Goal: Task Accomplishment & Management: Manage account settings

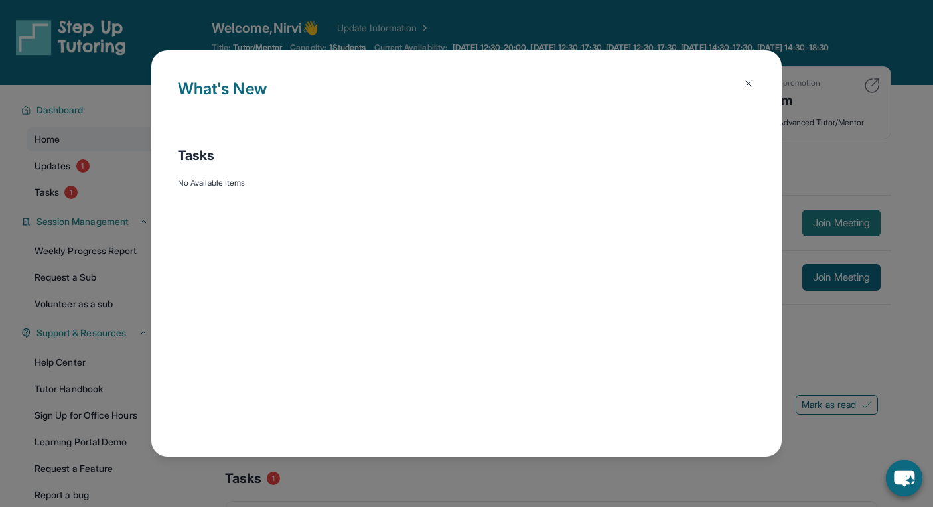
click at [840, 226] on main "Current Students 2 First Match : [DATE] Sessions 5 Last 30 days : 5 Sessions Tu…" at bounding box center [551, 360] width 763 height 551
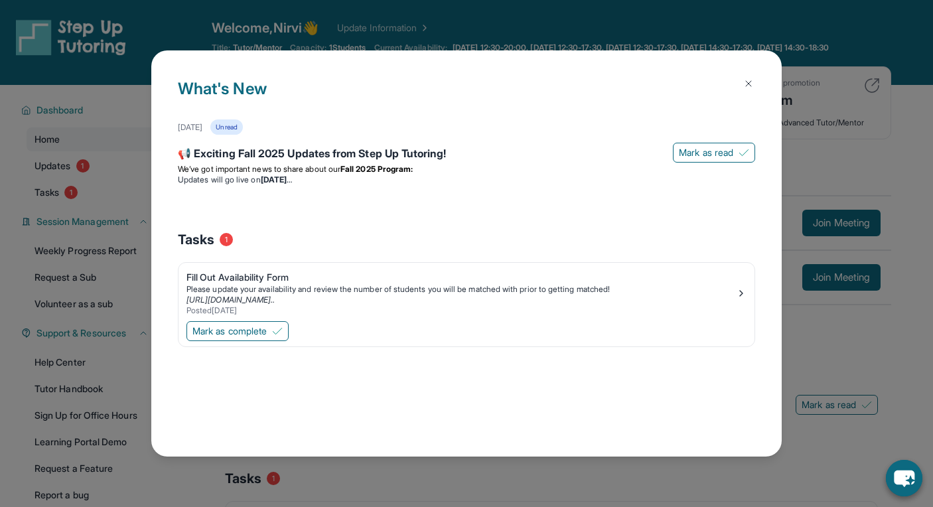
click at [748, 83] on img at bounding box center [748, 83] width 11 height 11
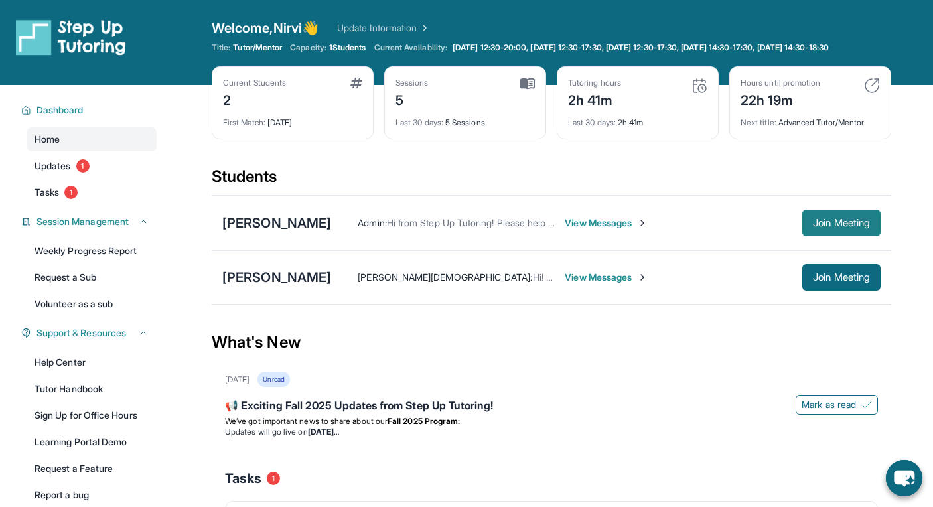
click at [856, 227] on span "Join Meeting" at bounding box center [841, 223] width 57 height 8
click at [860, 227] on span "Join Meeting" at bounding box center [841, 223] width 57 height 8
click at [565, 230] on span "View Messages" at bounding box center [606, 222] width 83 height 13
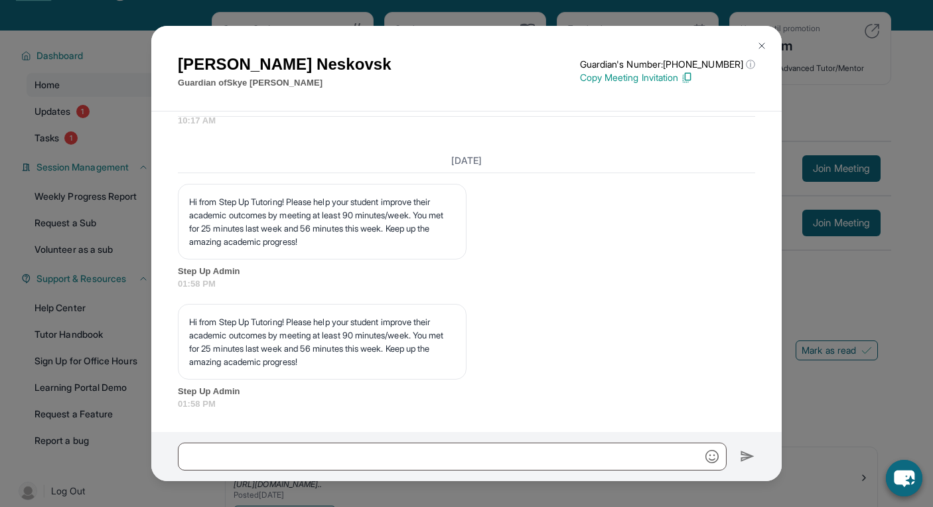
scroll to position [58, 0]
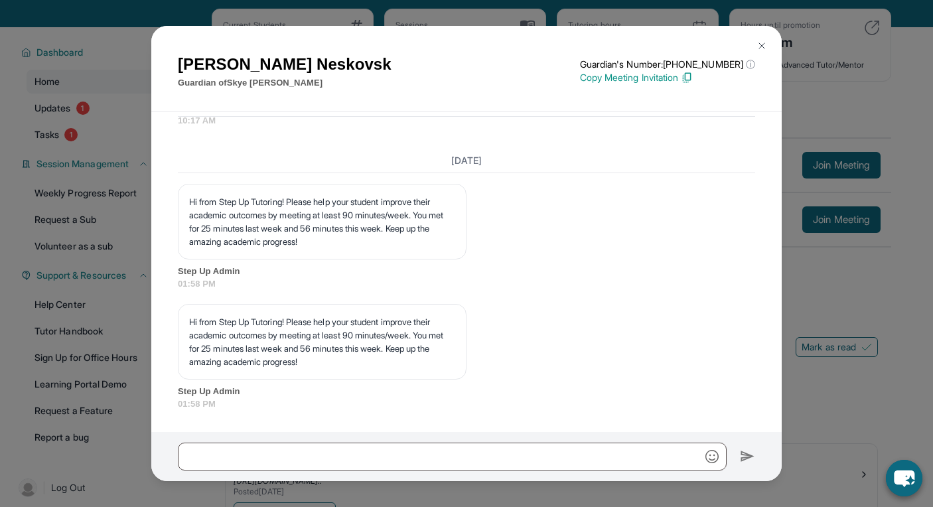
click at [335, 297] on div "[DATE] Hi from Step Up Tutoring! Please help your student improve their academi…" at bounding box center [466, 280] width 577 height 262
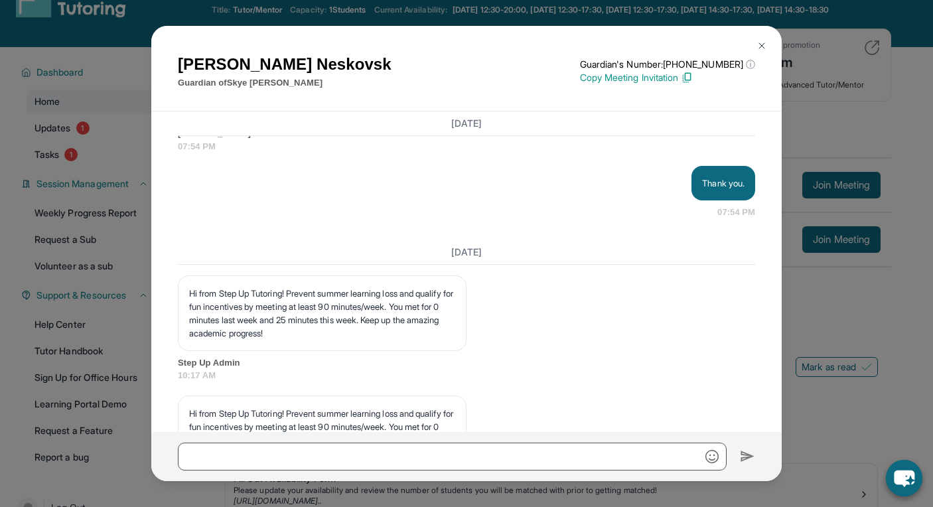
scroll to position [3429, 0]
click at [530, 362] on div "Hi from Step Up Tutoring! Prevent summer learning loss and qualify for fun ince…" at bounding box center [466, 328] width 577 height 107
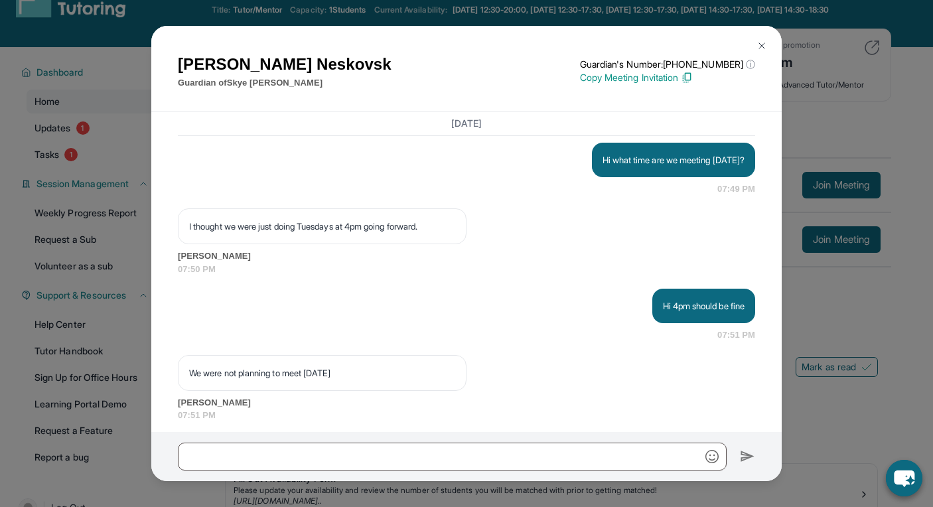
scroll to position [3008, 0]
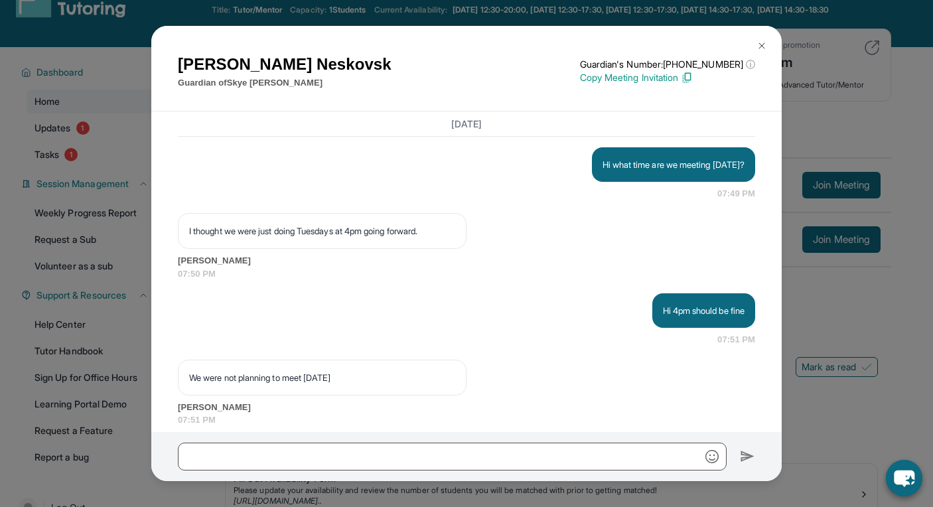
click at [883, 133] on div "[PERSON_NAME] Guardian of [PERSON_NAME] Guardian's Number: [PHONE_NUMBER] ⓘ Thi…" at bounding box center [466, 253] width 933 height 507
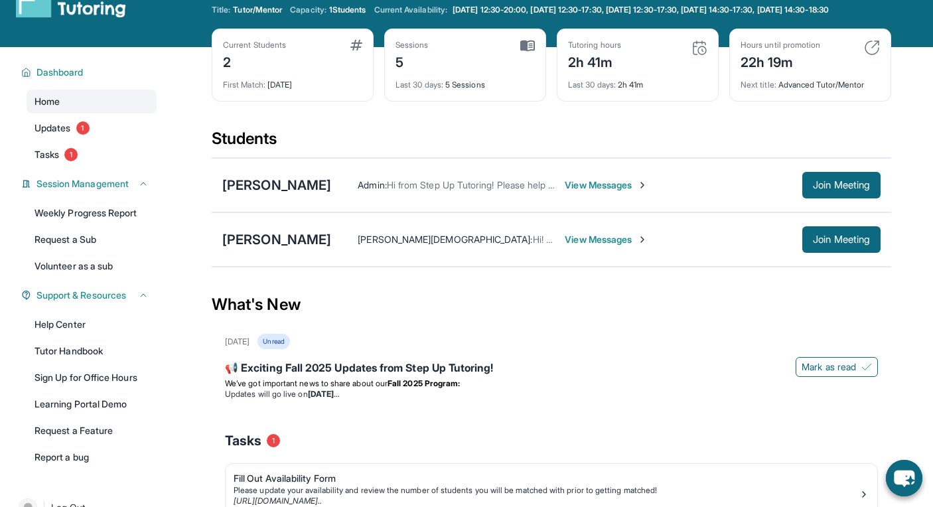
click at [565, 246] on span "View Messages" at bounding box center [606, 239] width 83 height 13
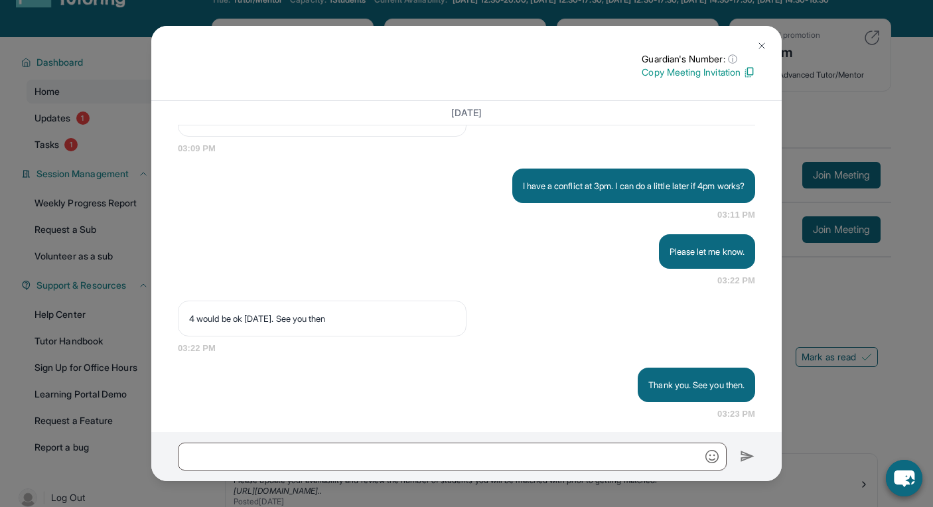
scroll to position [2475, 0]
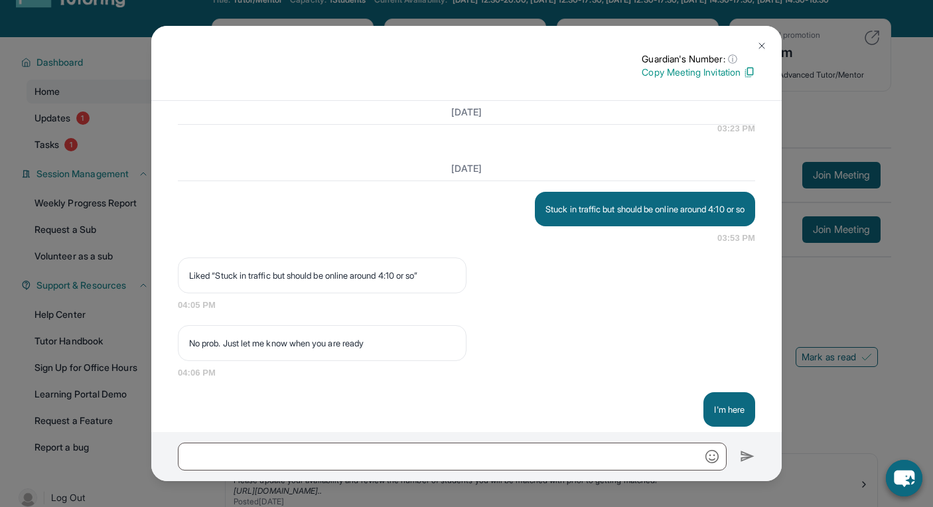
click at [756, 47] on img at bounding box center [761, 45] width 11 height 11
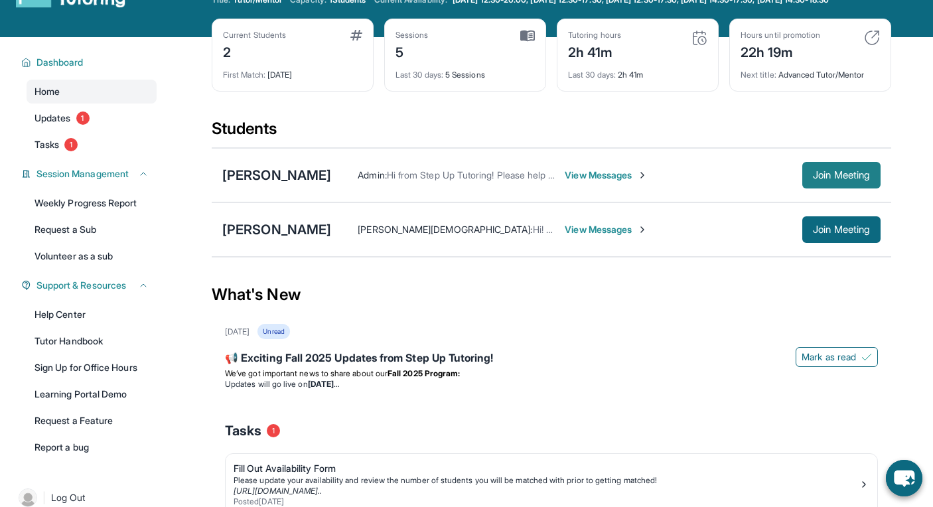
click at [802, 187] on button "Join Meeting" at bounding box center [841, 175] width 78 height 27
click at [829, 179] on span "Join Meeting" at bounding box center [841, 175] width 57 height 8
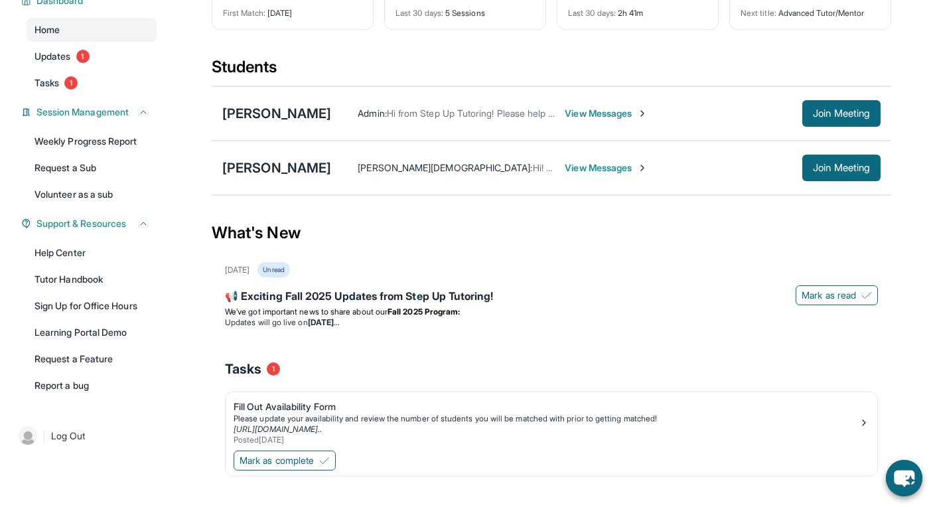
scroll to position [140, 0]
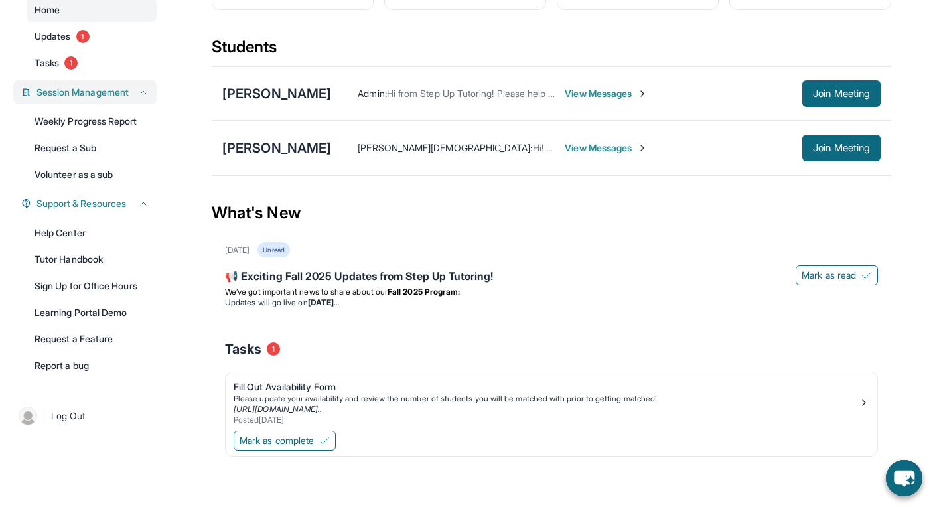
click at [73, 94] on span "Session Management" at bounding box center [82, 92] width 92 height 13
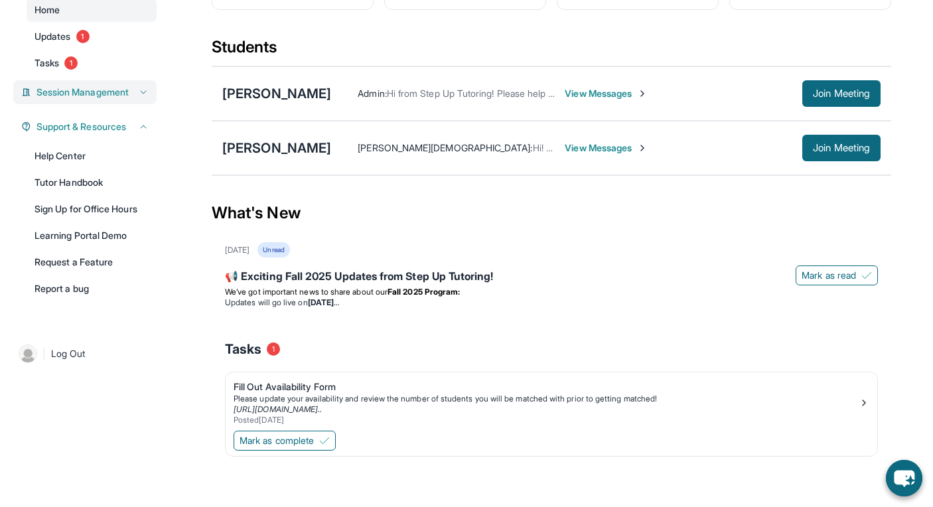
click at [73, 94] on span "Session Management" at bounding box center [82, 92] width 92 height 13
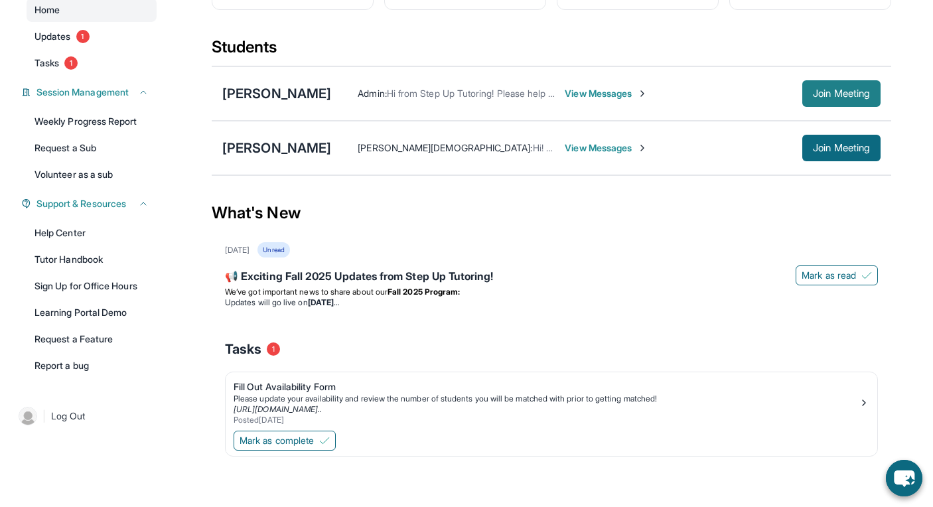
click at [813, 96] on span "Join Meeting" at bounding box center [841, 94] width 57 height 8
click at [857, 154] on button "Join Meeting" at bounding box center [841, 148] width 78 height 27
click at [278, 438] on span "Mark as complete" at bounding box center [277, 440] width 74 height 13
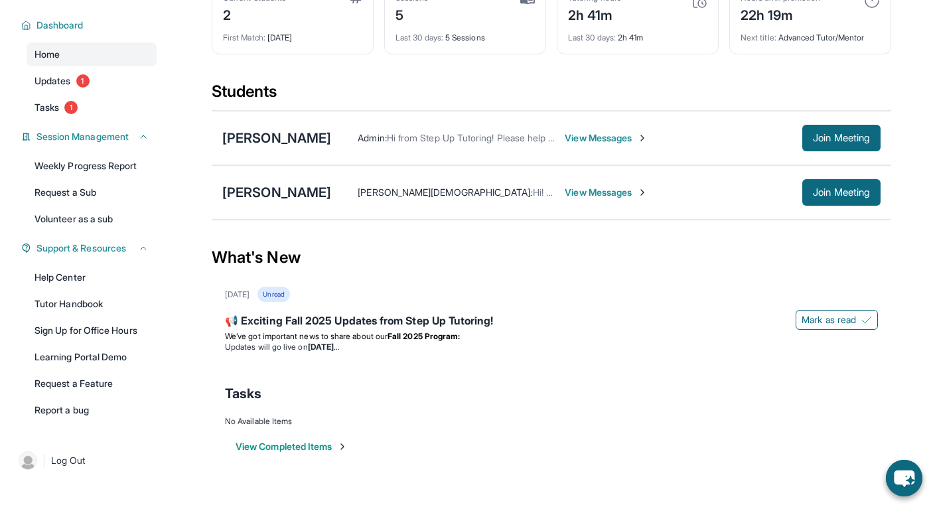
click at [273, 445] on button "View Completed Items" at bounding box center [292, 446] width 112 height 13
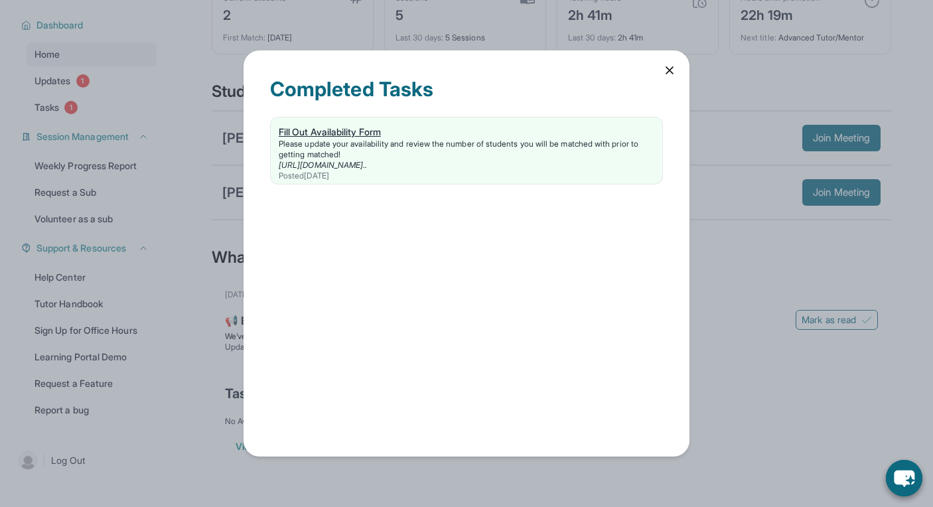
click at [352, 127] on div "Fill Out Availability Form" at bounding box center [467, 131] width 376 height 13
click at [669, 72] on icon at bounding box center [669, 70] width 13 height 13
